Goal: Task Accomplishment & Management: Use online tool/utility

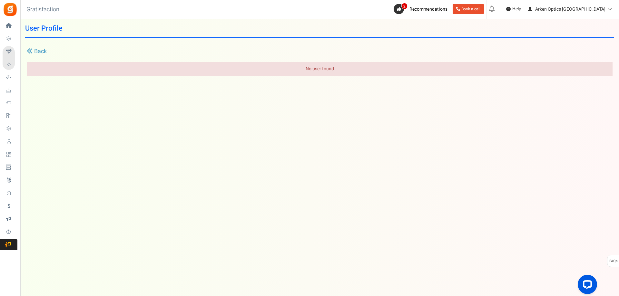
click at [17, 145] on link "Users" at bounding box center [10, 141] width 15 height 11
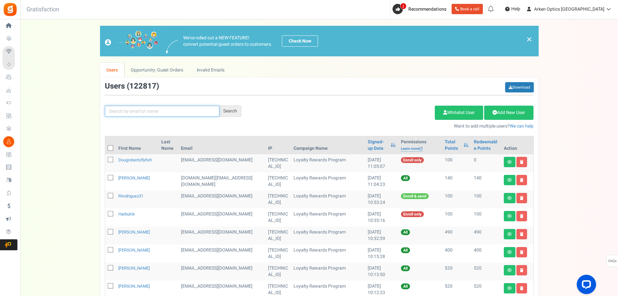
click at [141, 110] on input "text" at bounding box center [162, 111] width 114 height 11
paste input "[EMAIL_ADDRESS][DOMAIN_NAME]"
type input "[EMAIL_ADDRESS][DOMAIN_NAME]"
click at [229, 111] on div "Search" at bounding box center [230, 111] width 22 height 11
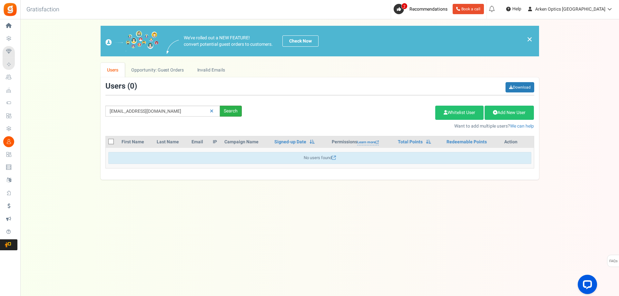
click at [230, 113] on div "Search" at bounding box center [231, 111] width 22 height 11
drag, startPoint x: 167, startPoint y: 109, endPoint x: 176, endPoint y: 109, distance: 9.0
click at [167, 109] on input "[EMAIL_ADDRESS][DOMAIN_NAME]" at bounding box center [162, 111] width 114 height 11
click at [179, 109] on input "[EMAIL_ADDRESS][DOMAIN_NAME]" at bounding box center [162, 111] width 114 height 11
click at [228, 110] on div "Search" at bounding box center [231, 111] width 22 height 11
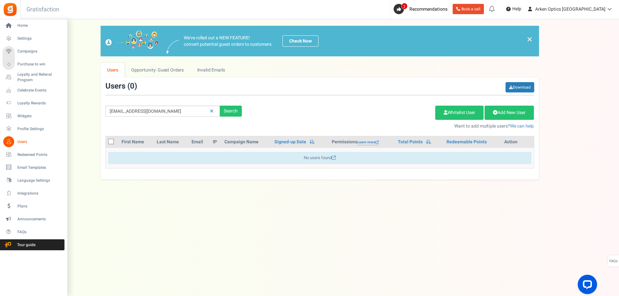
click at [11, 137] on icon at bounding box center [8, 141] width 11 height 11
click at [15, 140] on link "Users" at bounding box center [34, 141] width 62 height 11
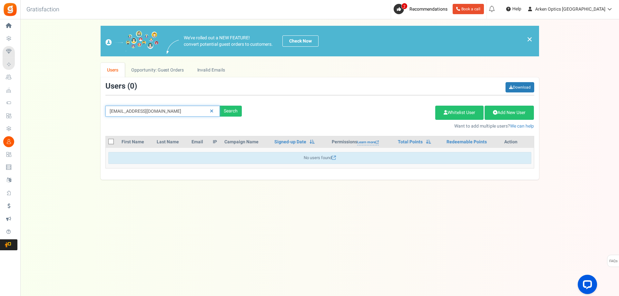
drag, startPoint x: 175, startPoint y: 113, endPoint x: 185, endPoint y: 111, distance: 10.9
click at [175, 113] on input "[EMAIL_ADDRESS][DOMAIN_NAME]" at bounding box center [162, 111] width 114 height 11
click at [166, 69] on link "Opportunity: Guest Orders" at bounding box center [157, 70] width 65 height 15
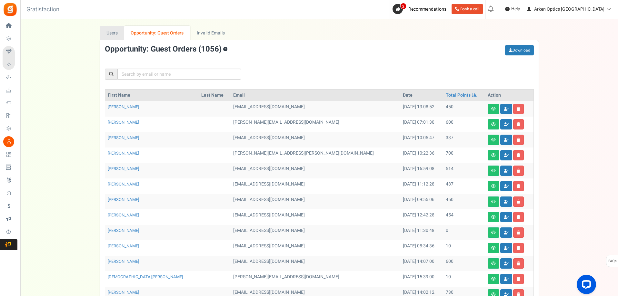
click at [115, 35] on link "Users" at bounding box center [112, 33] width 25 height 15
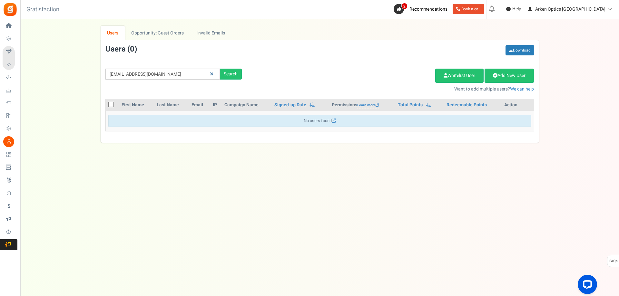
click at [209, 76] on link at bounding box center [212, 74] width 10 height 11
